Goal: Task Accomplishment & Management: Manage account settings

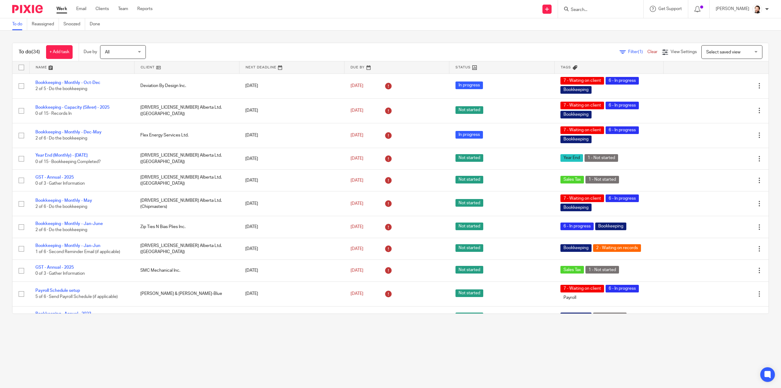
click at [628, 51] on span "Filter (1)" at bounding box center [637, 52] width 19 height 4
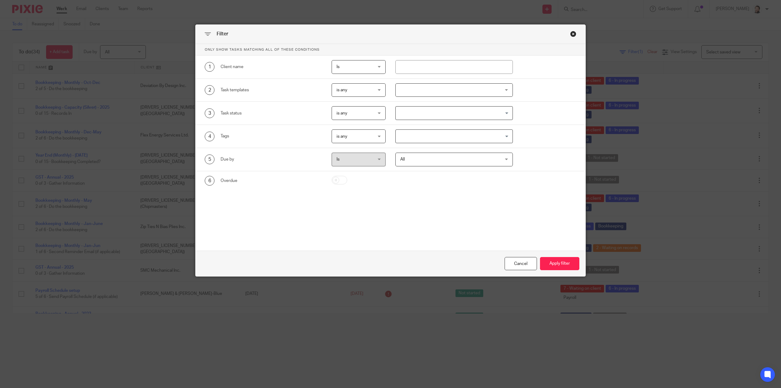
click at [432, 87] on div at bounding box center [453, 90] width 117 height 14
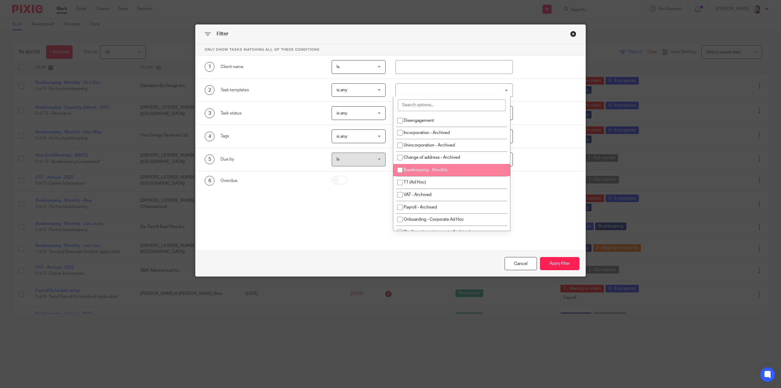
click at [425, 164] on li "Bookkeeping - Monthly" at bounding box center [451, 170] width 117 height 13
checkbox input "true"
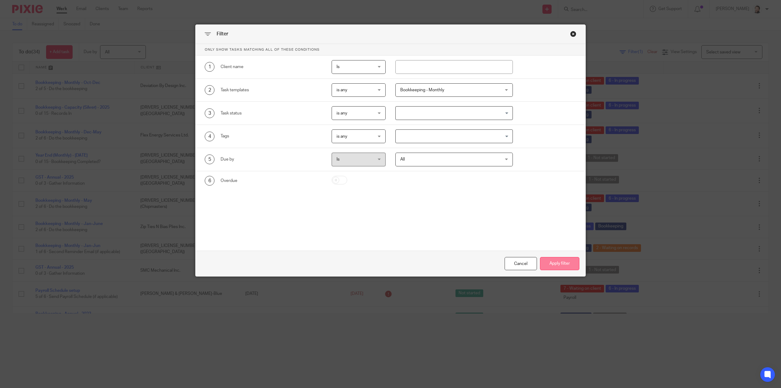
click at [554, 263] on button "Apply filter" at bounding box center [559, 263] width 39 height 13
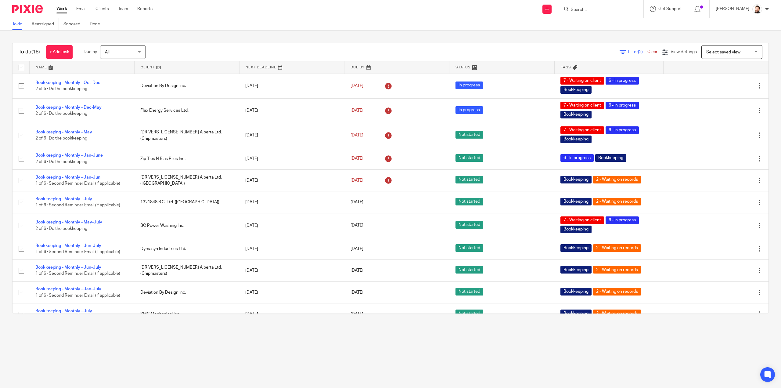
click at [143, 67] on link at bounding box center [187, 67] width 105 height 12
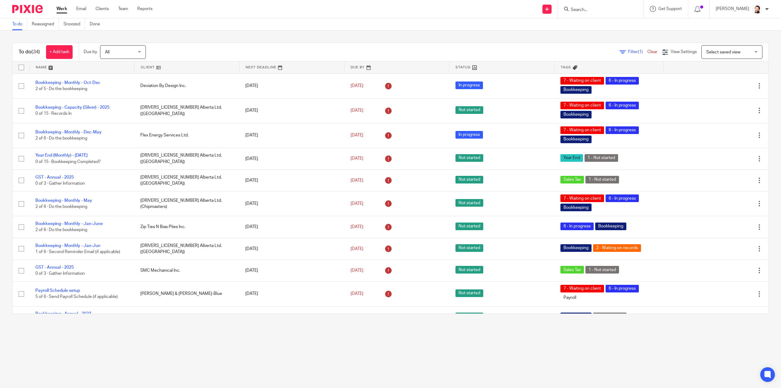
click at [628, 50] on span "Filter (1)" at bounding box center [637, 52] width 19 height 4
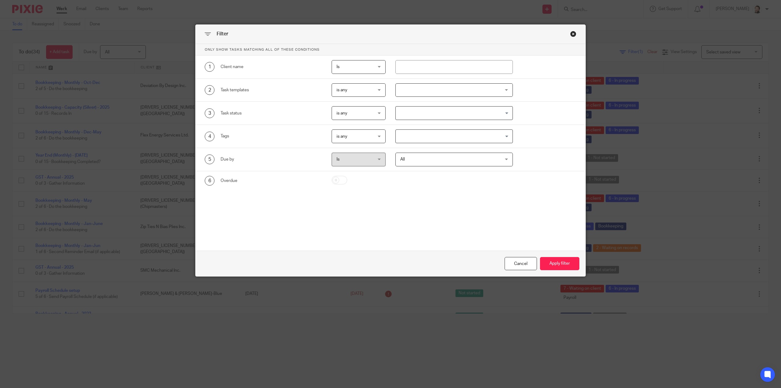
drag, startPoint x: 371, startPoint y: 90, endPoint x: 365, endPoint y: 113, distance: 24.0
click at [370, 91] on span "is any" at bounding box center [356, 90] width 39 height 13
click at [362, 116] on li "is none" at bounding box center [356, 115] width 53 height 13
click at [407, 94] on div at bounding box center [453, 90] width 117 height 14
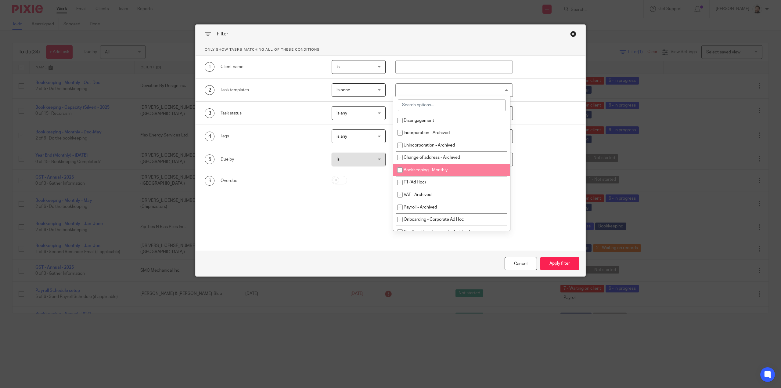
click at [409, 166] on li "Bookkeeping - Monthly" at bounding box center [451, 170] width 117 height 13
checkbox input "true"
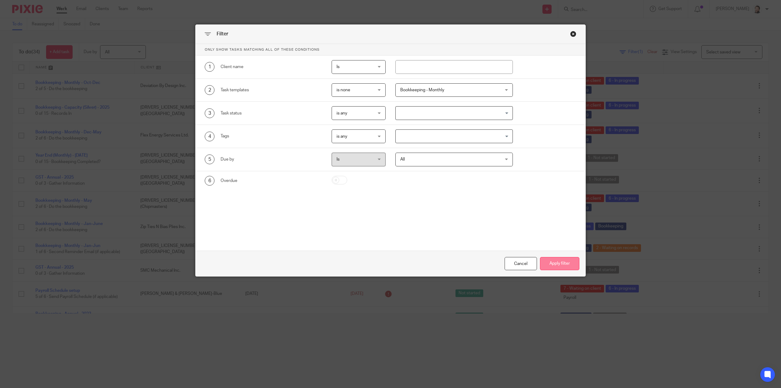
click at [554, 264] on button "Apply filter" at bounding box center [559, 263] width 39 height 13
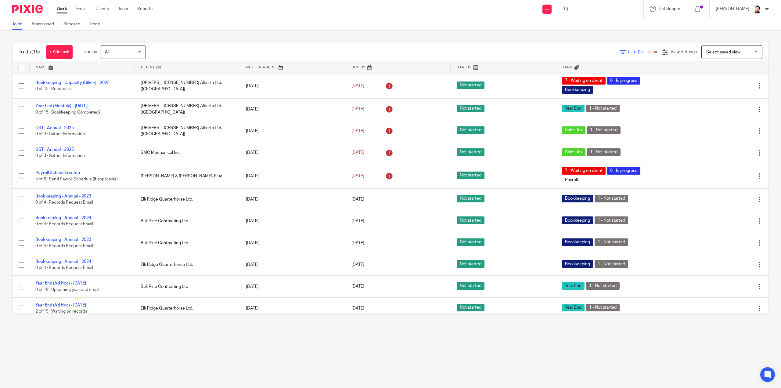
click at [149, 68] on link at bounding box center [187, 67] width 105 height 12
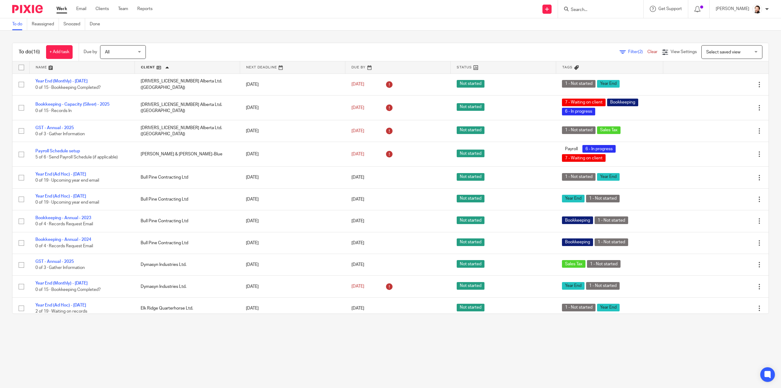
click at [582, 8] on input "Search" at bounding box center [597, 9] width 55 height 5
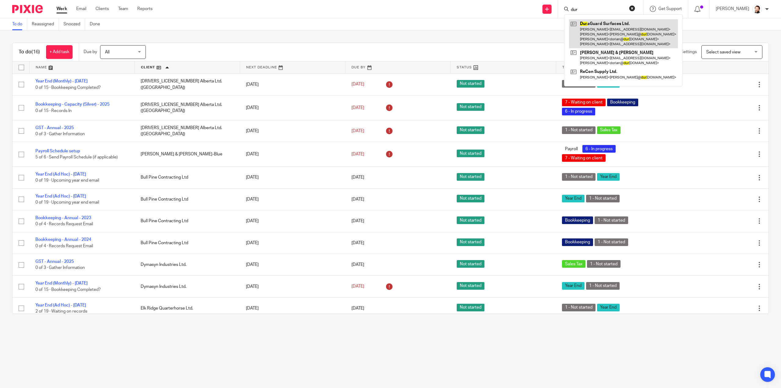
type input "dur"
drag, startPoint x: 592, startPoint y: 26, endPoint x: 566, endPoint y: 21, distance: 25.8
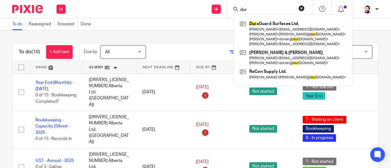
click at [302, 7] on button "reset" at bounding box center [301, 8] width 6 height 6
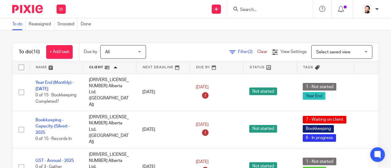
click at [193, 27] on div "To do Reassigned Snoozed Done" at bounding box center [195, 24] width 391 height 12
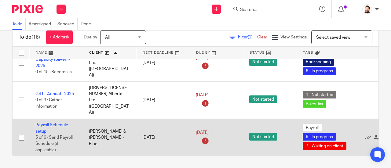
scroll to position [92, 0]
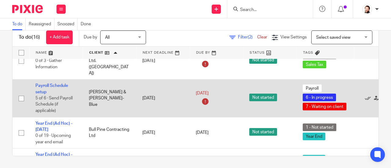
drag, startPoint x: 122, startPoint y: 87, endPoint x: 93, endPoint y: 73, distance: 32.1
click at [93, 80] on td "Adrienne Denise Gauthier & Devon Deschamps-Blue" at bounding box center [109, 99] width 53 height 38
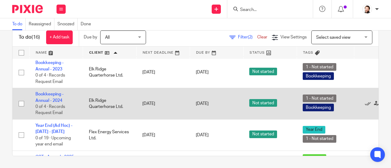
scroll to position [410, 0]
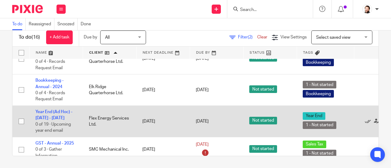
drag, startPoint x: 98, startPoint y: 113, endPoint x: 90, endPoint y: 99, distance: 15.6
click at [90, 106] on td "Flex Energy Services Ltd." at bounding box center [109, 121] width 53 height 31
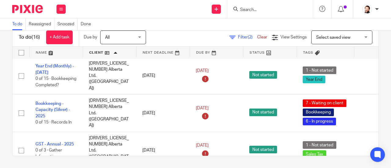
scroll to position [0, 0]
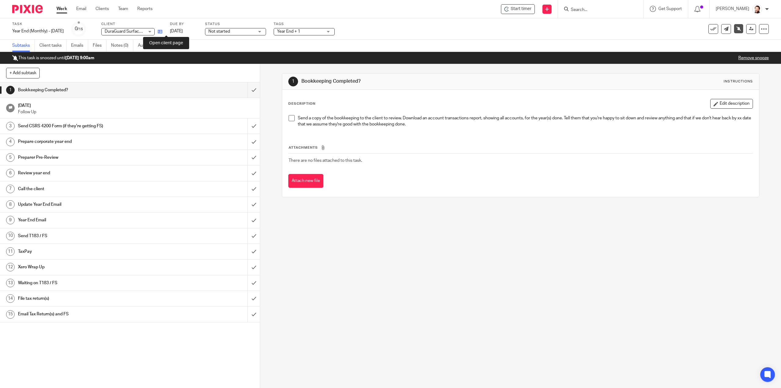
click at [162, 31] on icon at bounding box center [160, 31] width 5 height 5
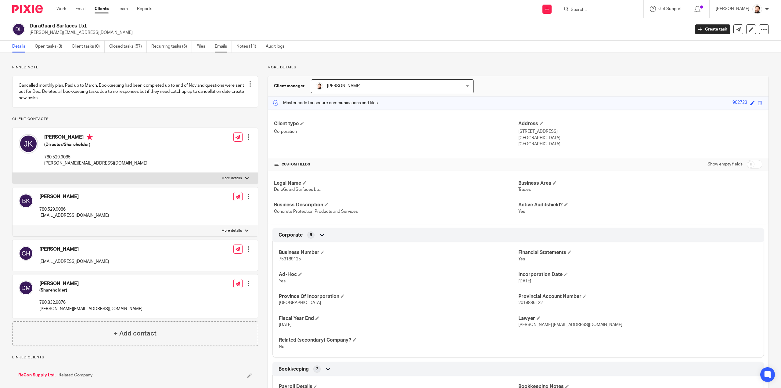
click at [222, 47] on link "Emails" at bounding box center [223, 47] width 17 height 12
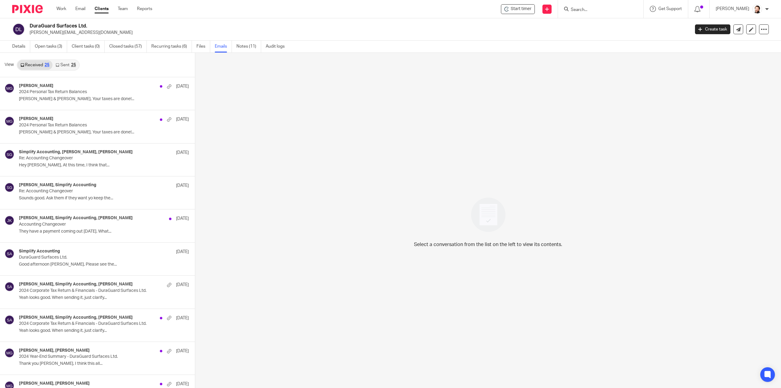
click at [72, 69] on link "Sent 25" at bounding box center [65, 65] width 26 height 10
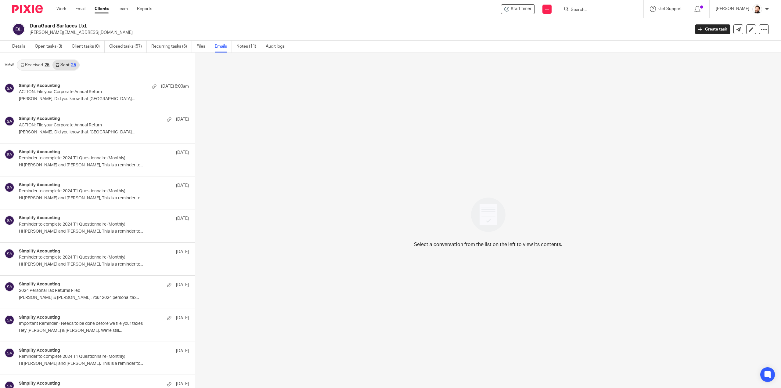
scroll to position [1, 0]
click at [72, 100] on p "Jeremy, Did you know that Alberta..." at bounding box center [95, 98] width 152 height 5
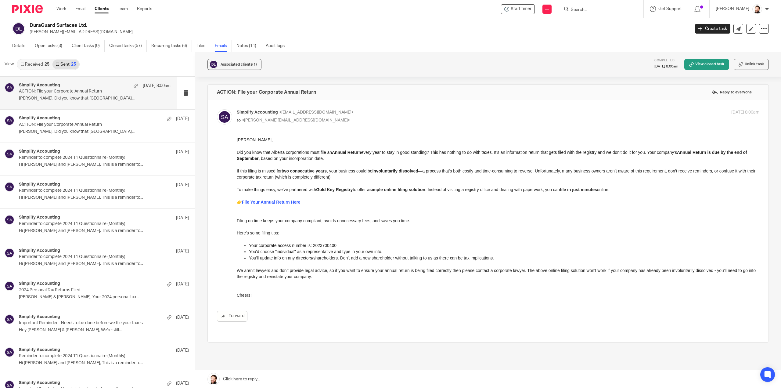
scroll to position [0, 0]
click at [133, 110] on div "Simplify Accounting Aug 22 ACTION: File your Corporate Annual Return Jeremy, Di…" at bounding box center [88, 126] width 177 height 33
click at [124, 96] on p "Jeremy, Did you know that Alberta..." at bounding box center [95, 98] width 152 height 5
click at [120, 126] on p "ACTION: File your Corporate Annual Return" at bounding box center [79, 124] width 121 height 5
click at [123, 103] on div "Simplify Accounting Aug 24 8:00am ACTION: File your Corporate Annual Return Jer…" at bounding box center [88, 93] width 177 height 33
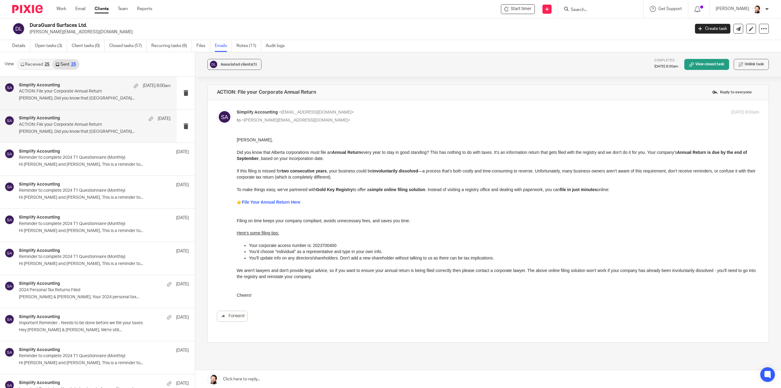
click at [125, 126] on p "ACTION: File your Corporate Annual Return" at bounding box center [79, 124] width 121 height 5
click at [15, 49] on link "Details" at bounding box center [21, 46] width 18 height 12
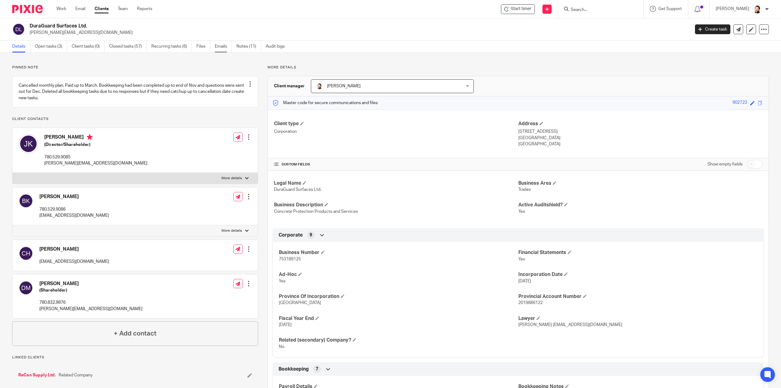
click at [221, 47] on link "Emails" at bounding box center [223, 47] width 17 height 12
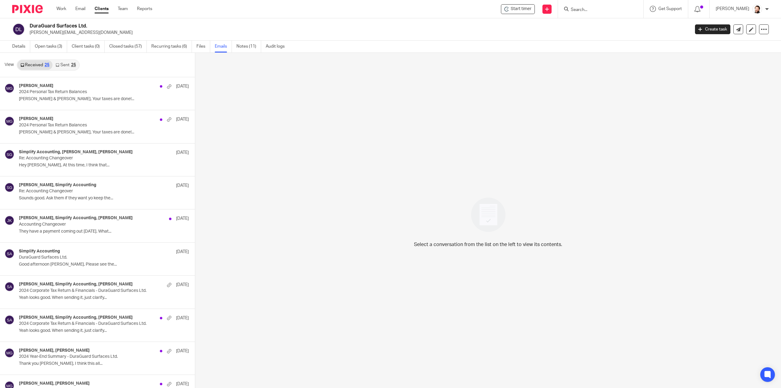
click at [62, 66] on link "Sent 25" at bounding box center [65, 65] width 26 height 10
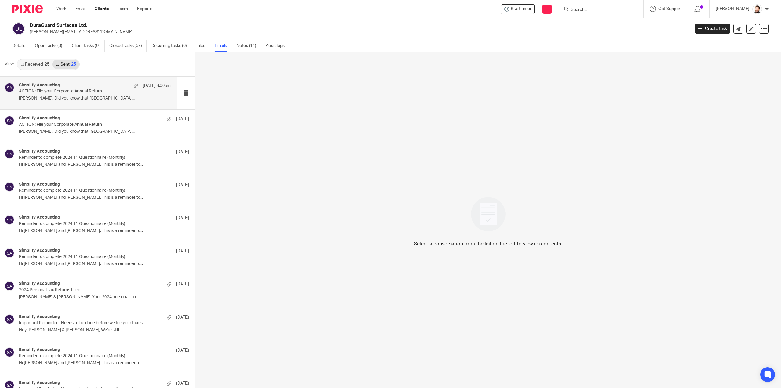
click at [80, 95] on div "Simplify Accounting Aug 24 8:00am ACTION: File your Corporate Annual Return Jer…" at bounding box center [95, 93] width 152 height 20
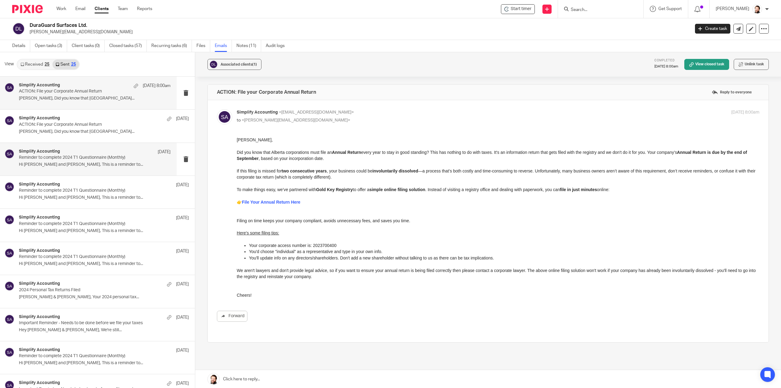
scroll to position [0, 0]
click at [98, 116] on div "Simplify Accounting Aug 22" at bounding box center [95, 119] width 152 height 6
click at [114, 90] on p "ACTION: File your Corporate Annual Return" at bounding box center [79, 91] width 121 height 5
click at [46, 66] on link "Received 25" at bounding box center [34, 64] width 35 height 10
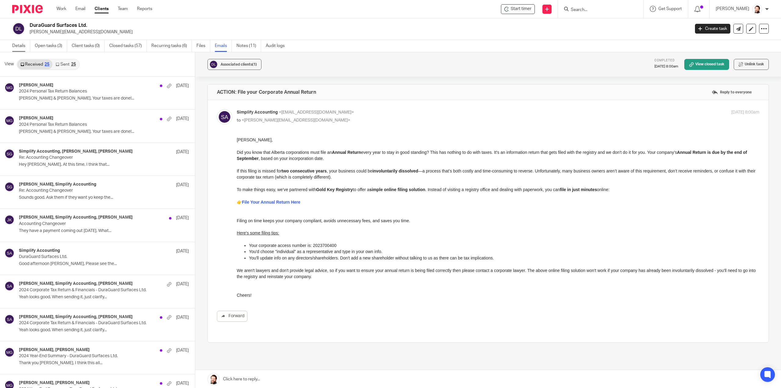
click at [17, 43] on link "Details" at bounding box center [21, 46] width 18 height 12
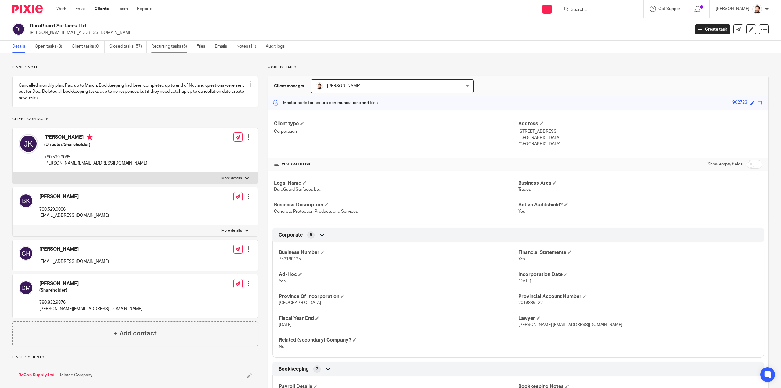
click at [175, 49] on link "Recurring tasks (6)" at bounding box center [171, 47] width 41 height 12
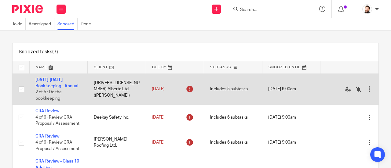
drag, startPoint x: 109, startPoint y: 90, endPoint x: 93, endPoint y: 85, distance: 16.2
click at [94, 85] on td "[DRIVERS_LICENSE_NUMBER] Alberta Ltd. ([PERSON_NAME])" at bounding box center [117, 89] width 58 height 31
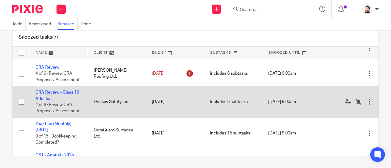
scroll to position [115, 0]
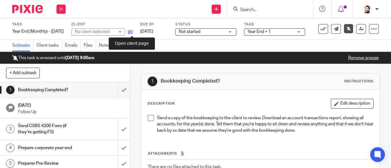
click at [131, 30] on icon at bounding box center [130, 32] width 5 height 5
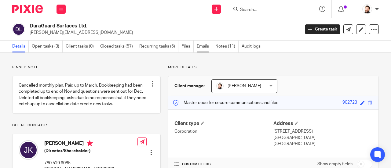
click at [199, 45] on link "Emails" at bounding box center [204, 47] width 16 height 12
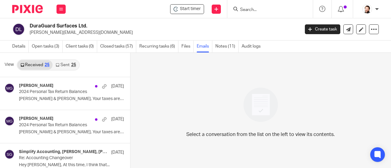
click at [71, 66] on div "25" at bounding box center [73, 65] width 5 height 4
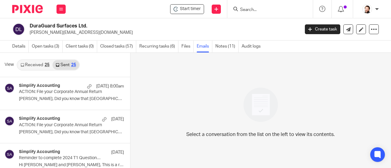
click at [256, 97] on img at bounding box center [260, 105] width 42 height 42
